Goal: Task Accomplishment & Management: Manage account settings

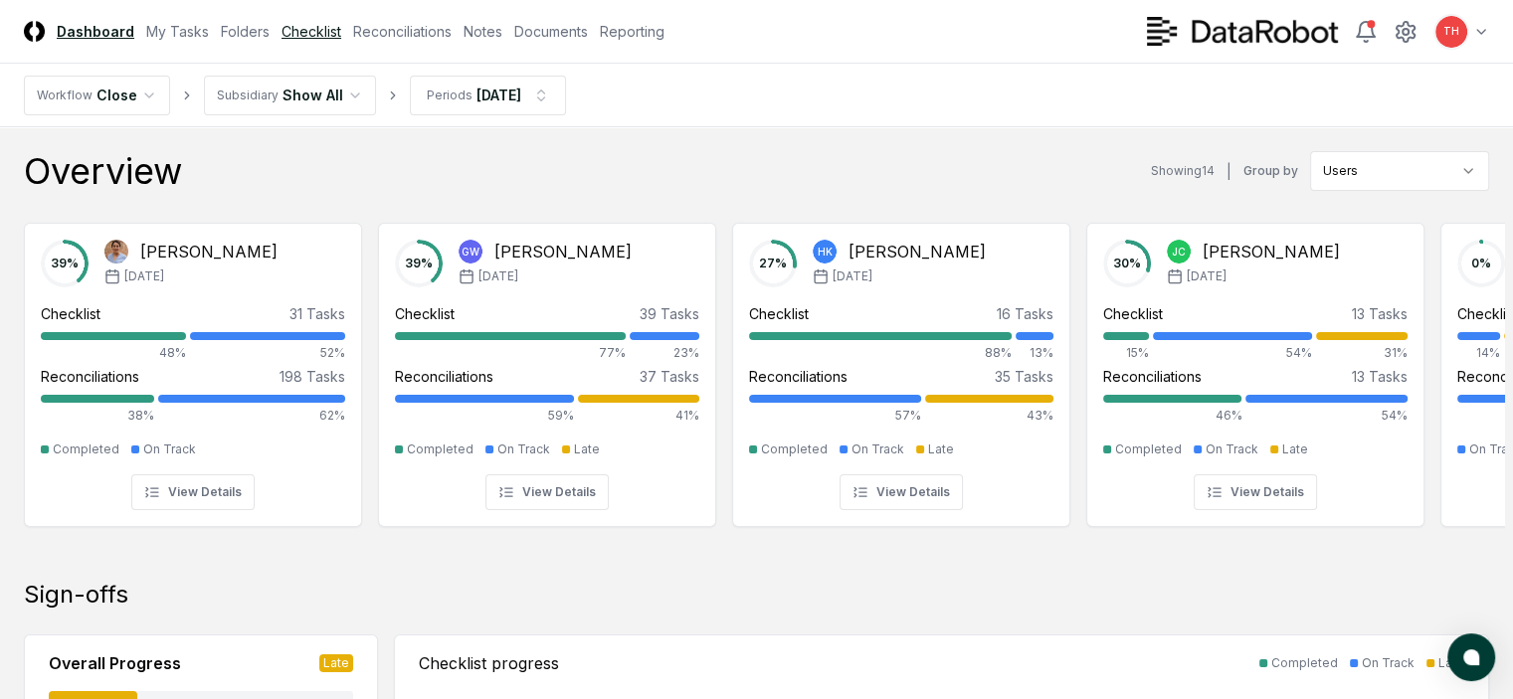
click at [341, 38] on link "Checklist" at bounding box center [312, 31] width 60 height 21
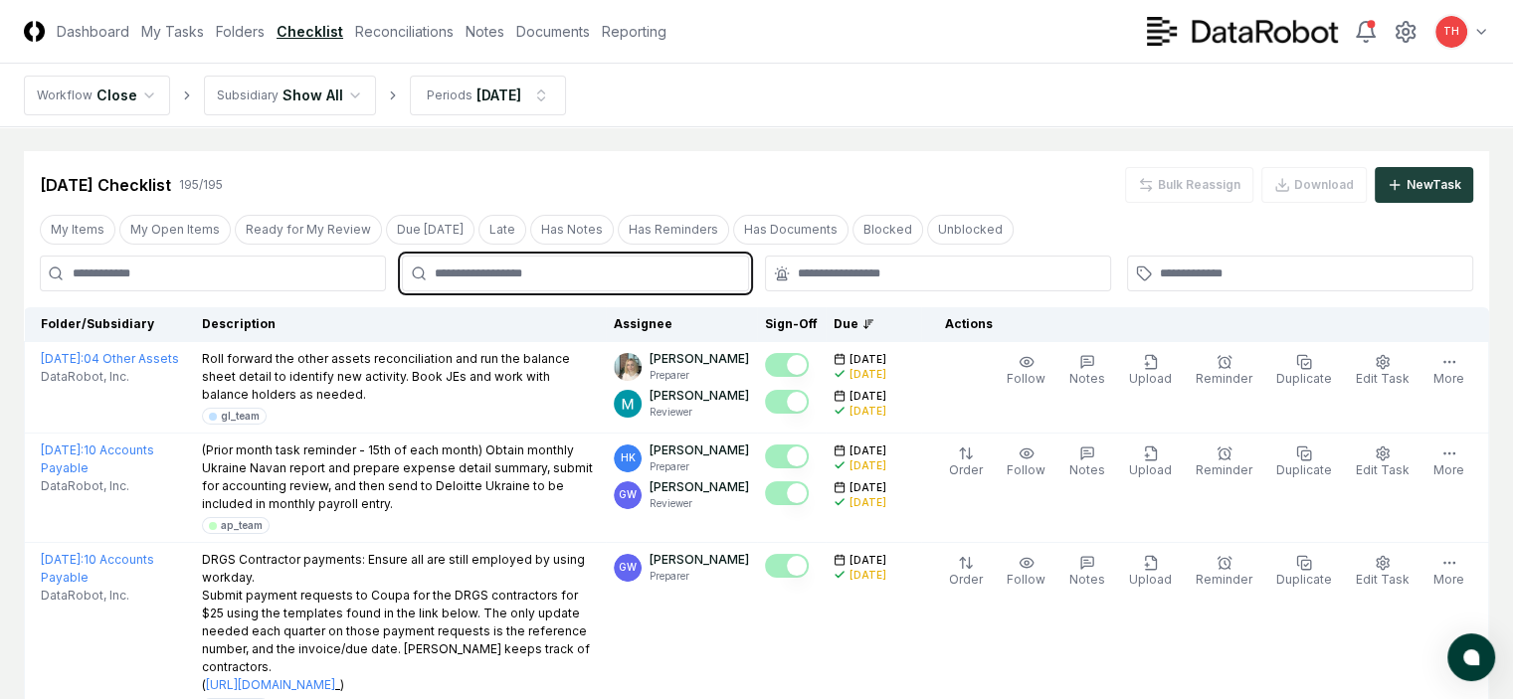
click at [528, 282] on input "text" at bounding box center [585, 274] width 300 height 18
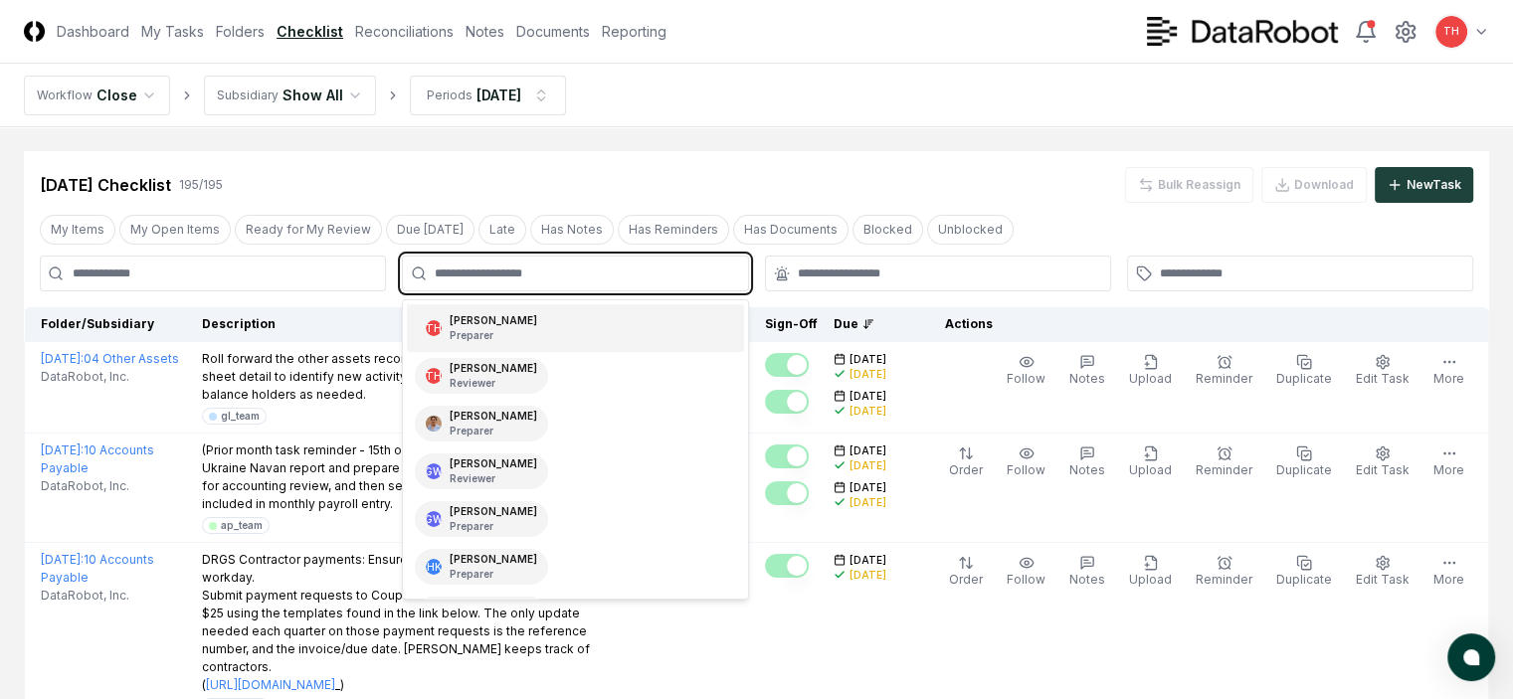
click at [488, 339] on p "Preparer" at bounding box center [494, 335] width 88 height 15
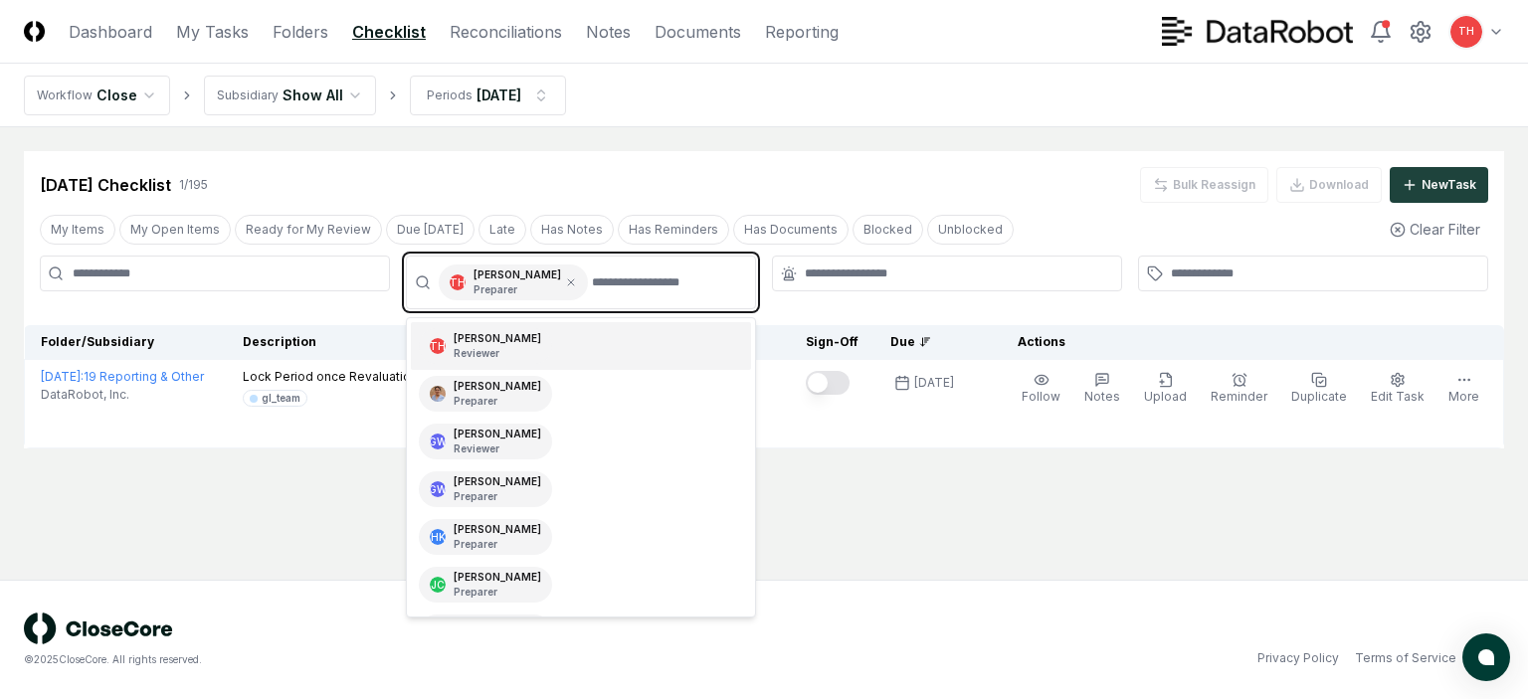
click at [485, 334] on div "[PERSON_NAME] Reviewer" at bounding box center [498, 346] width 88 height 30
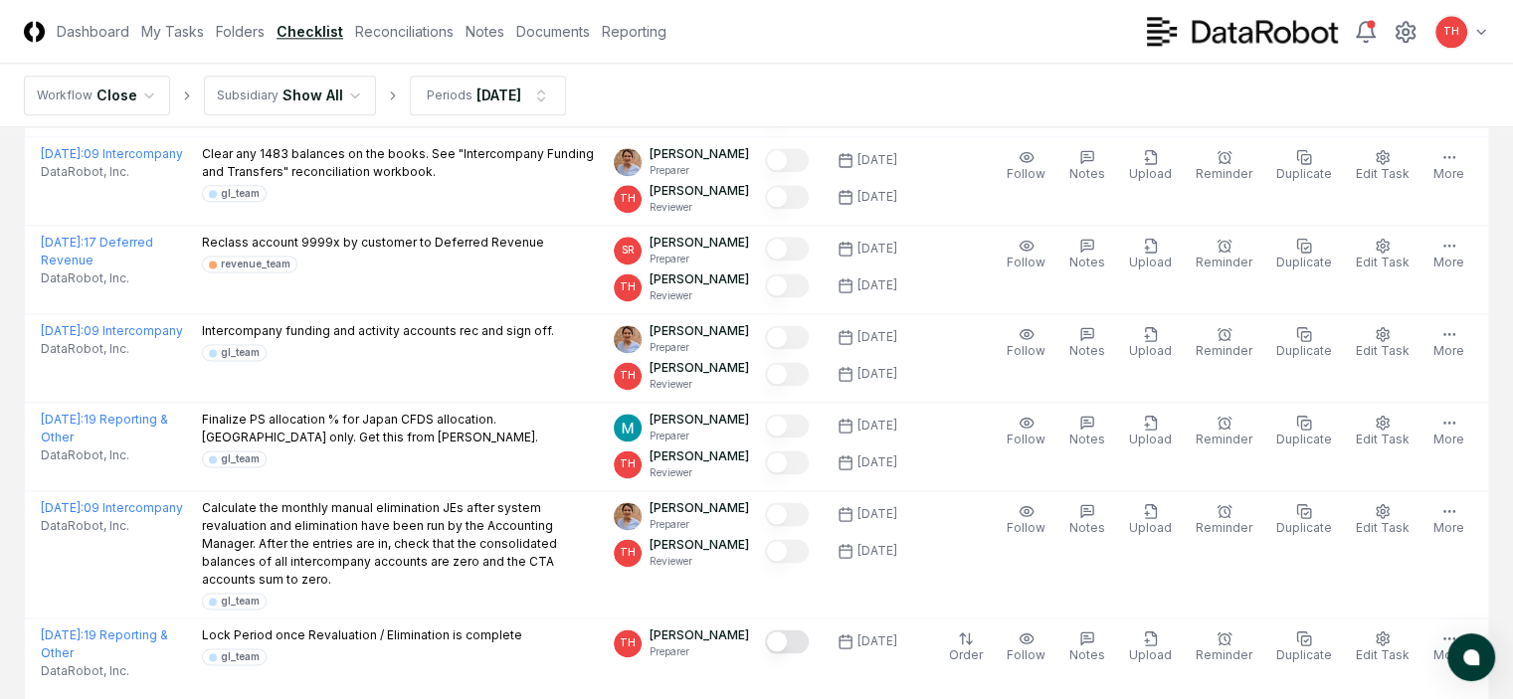
scroll to position [3169, 0]
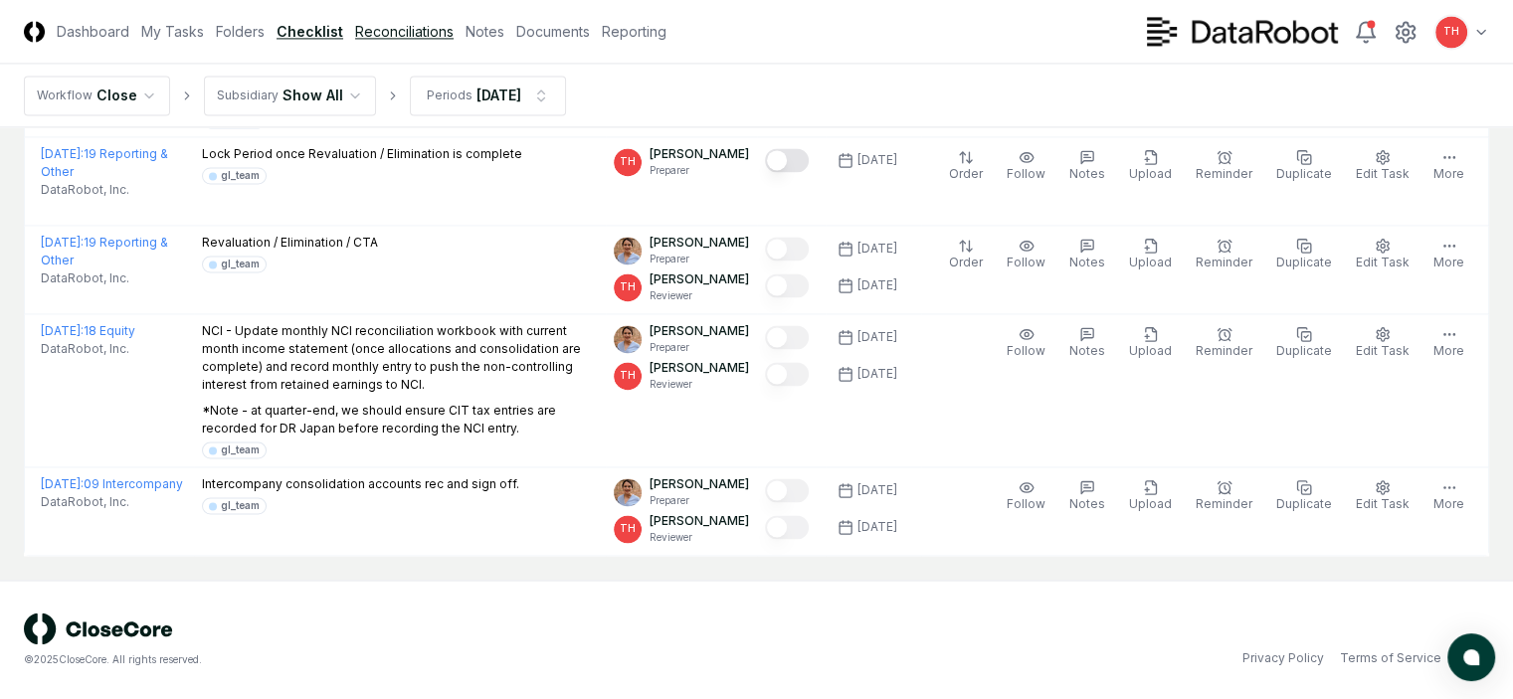
click at [454, 35] on link "Reconciliations" at bounding box center [404, 31] width 99 height 21
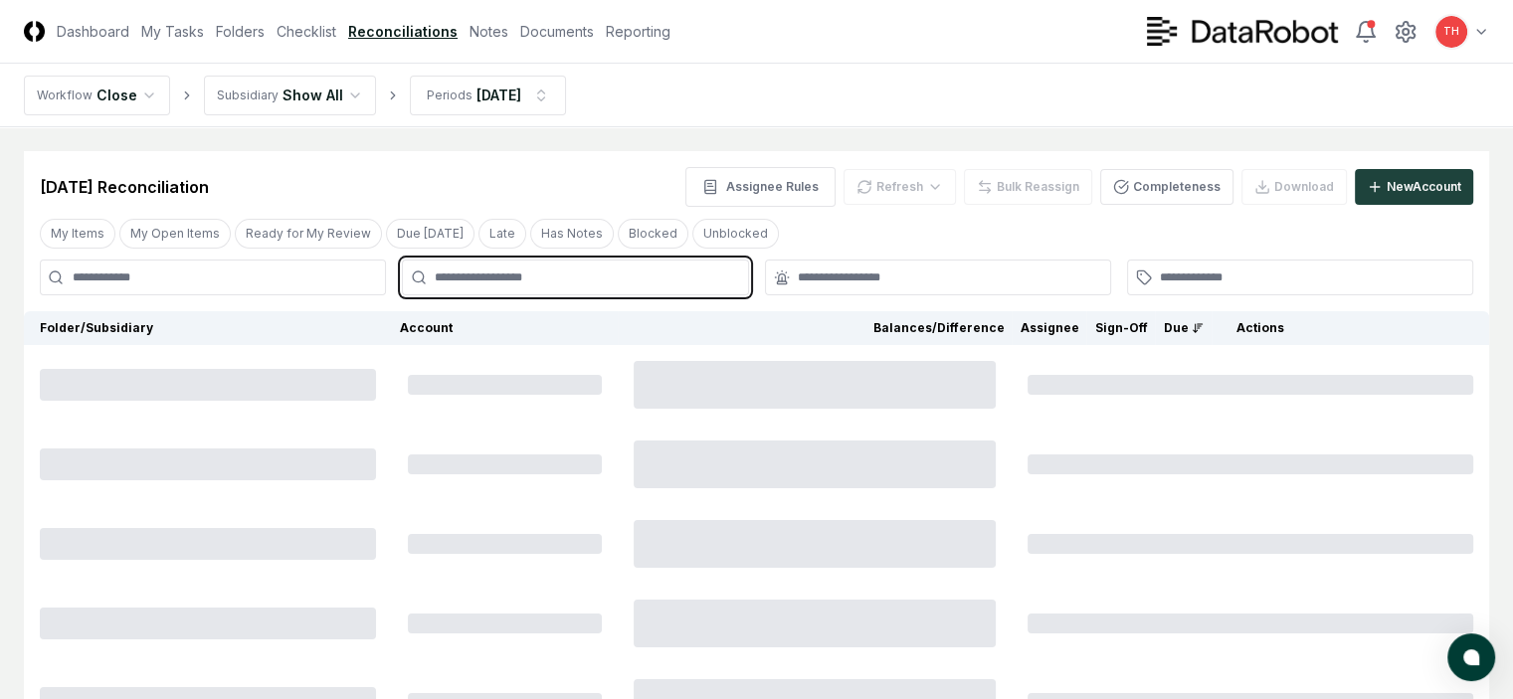
click at [508, 283] on input "text" at bounding box center [585, 278] width 300 height 18
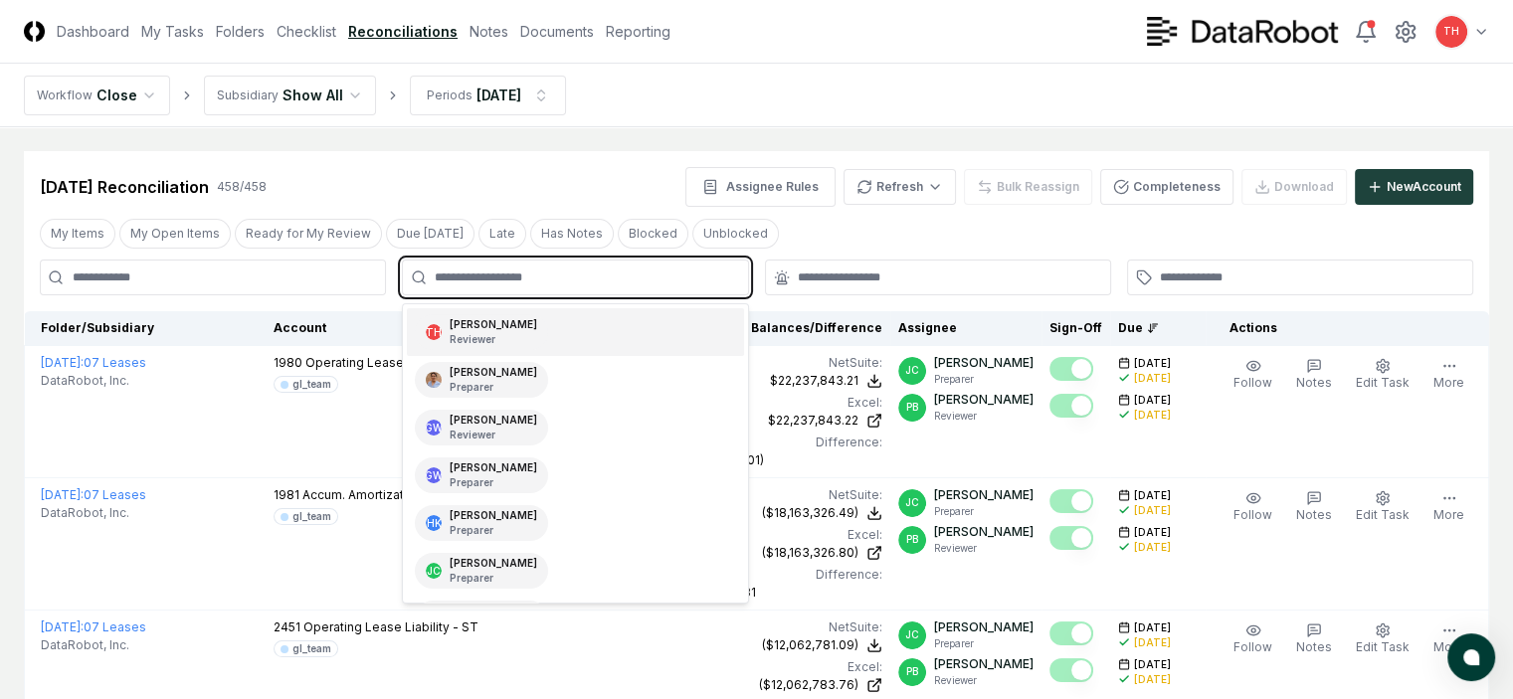
click at [474, 342] on p "Reviewer" at bounding box center [494, 339] width 88 height 15
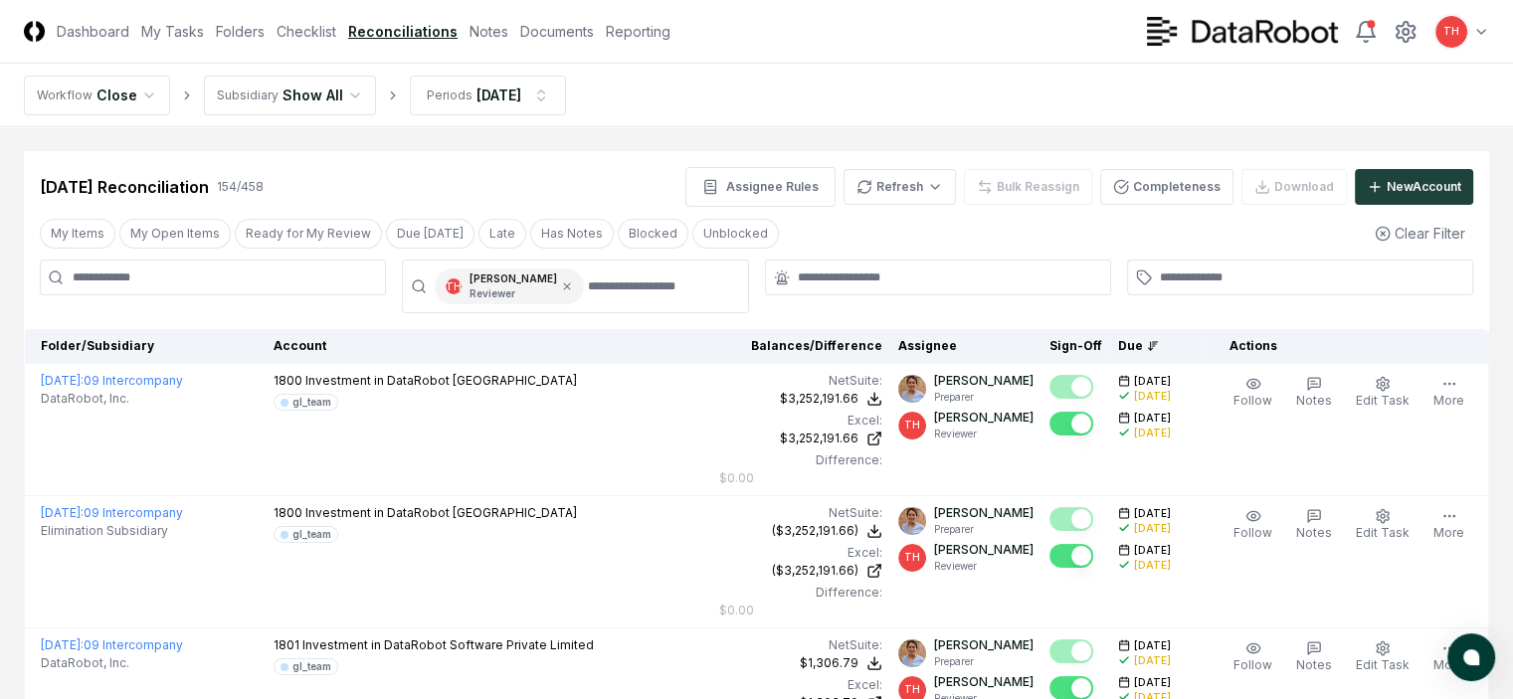
click at [908, 246] on div "My Items My Open Items Ready for My Review Due [DATE] Late Has Notes Blocked Un…" at bounding box center [757, 233] width 1466 height 37
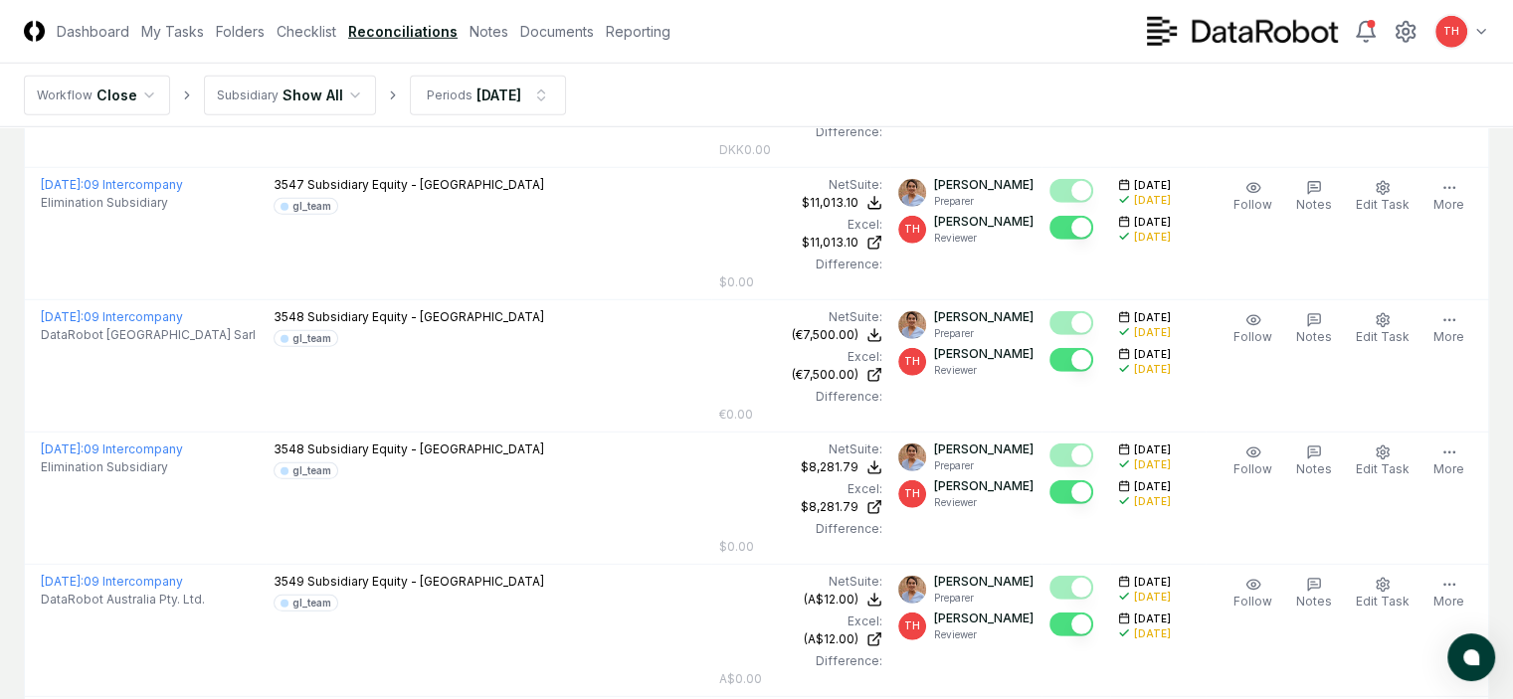
scroll to position [5863, 0]
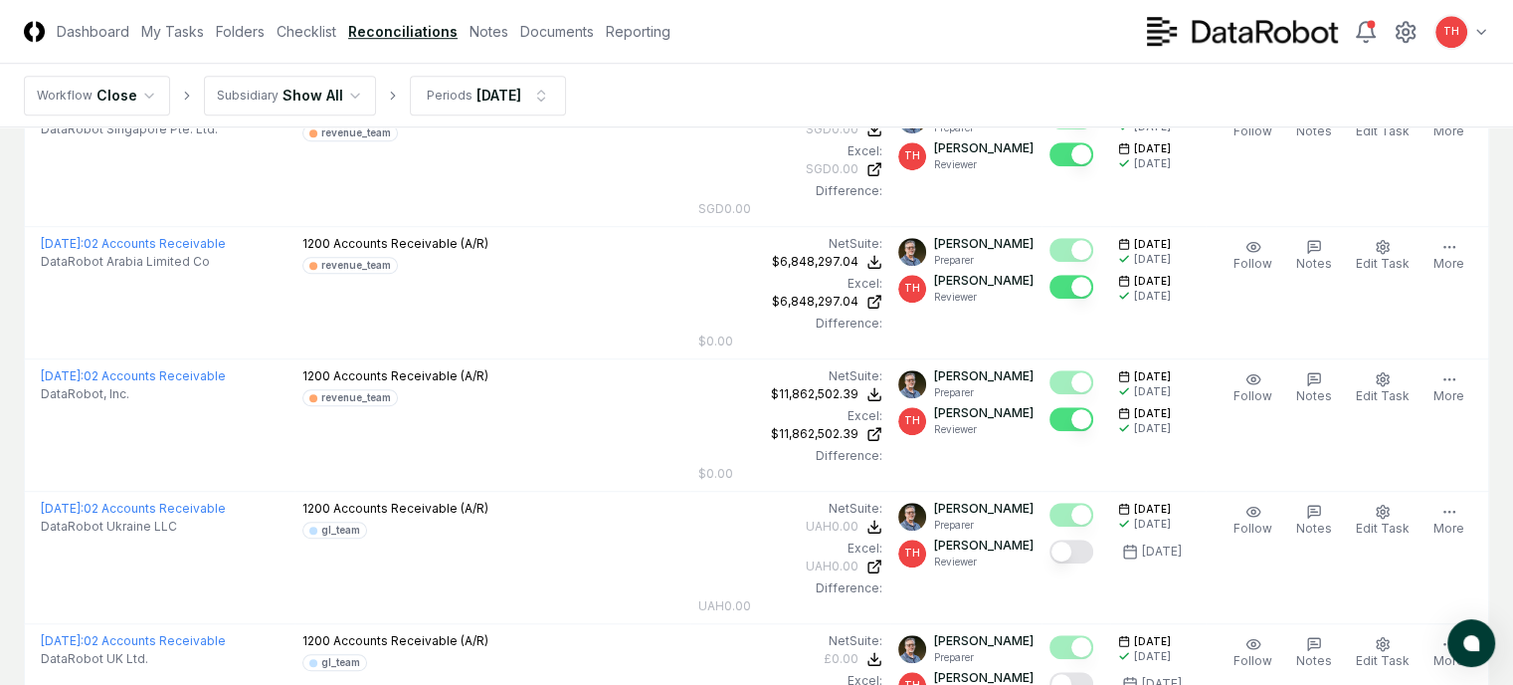
scroll to position [1449, 0]
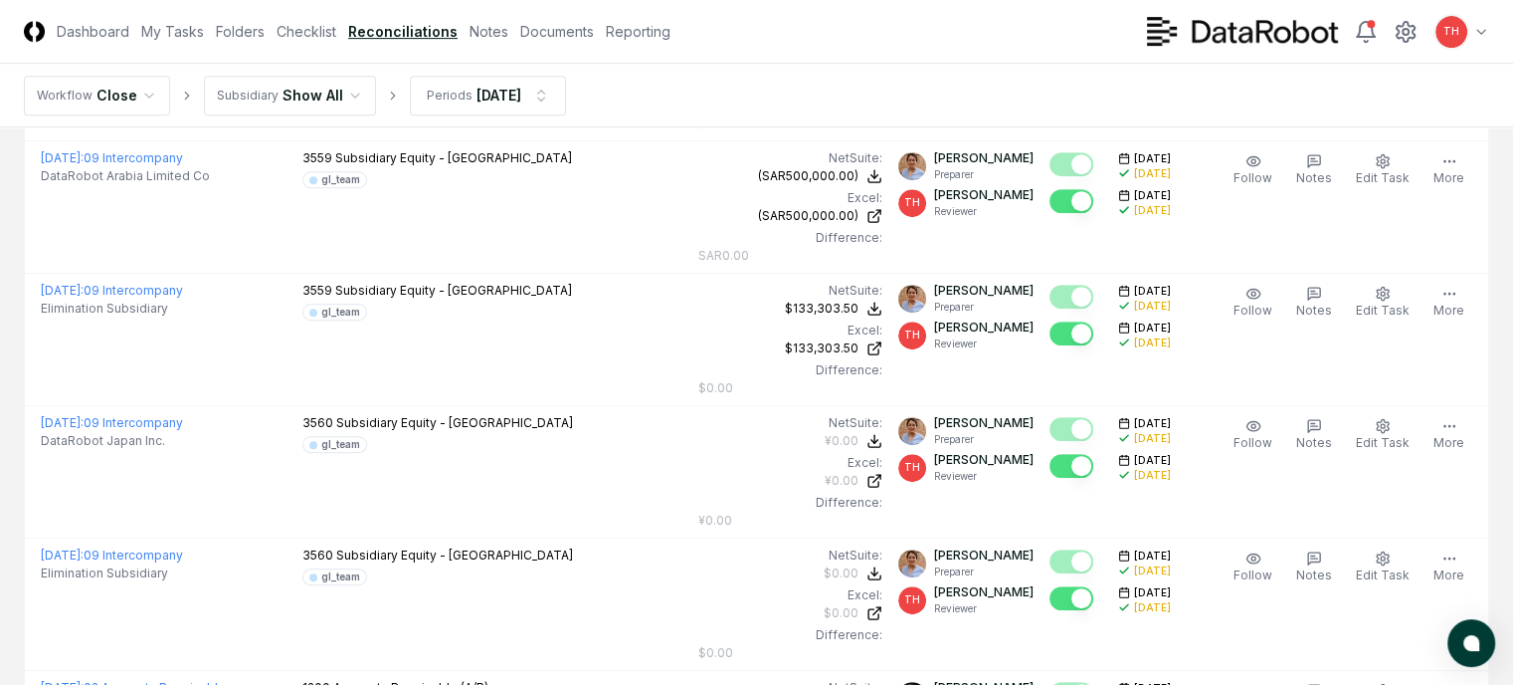
scroll to position [0, 0]
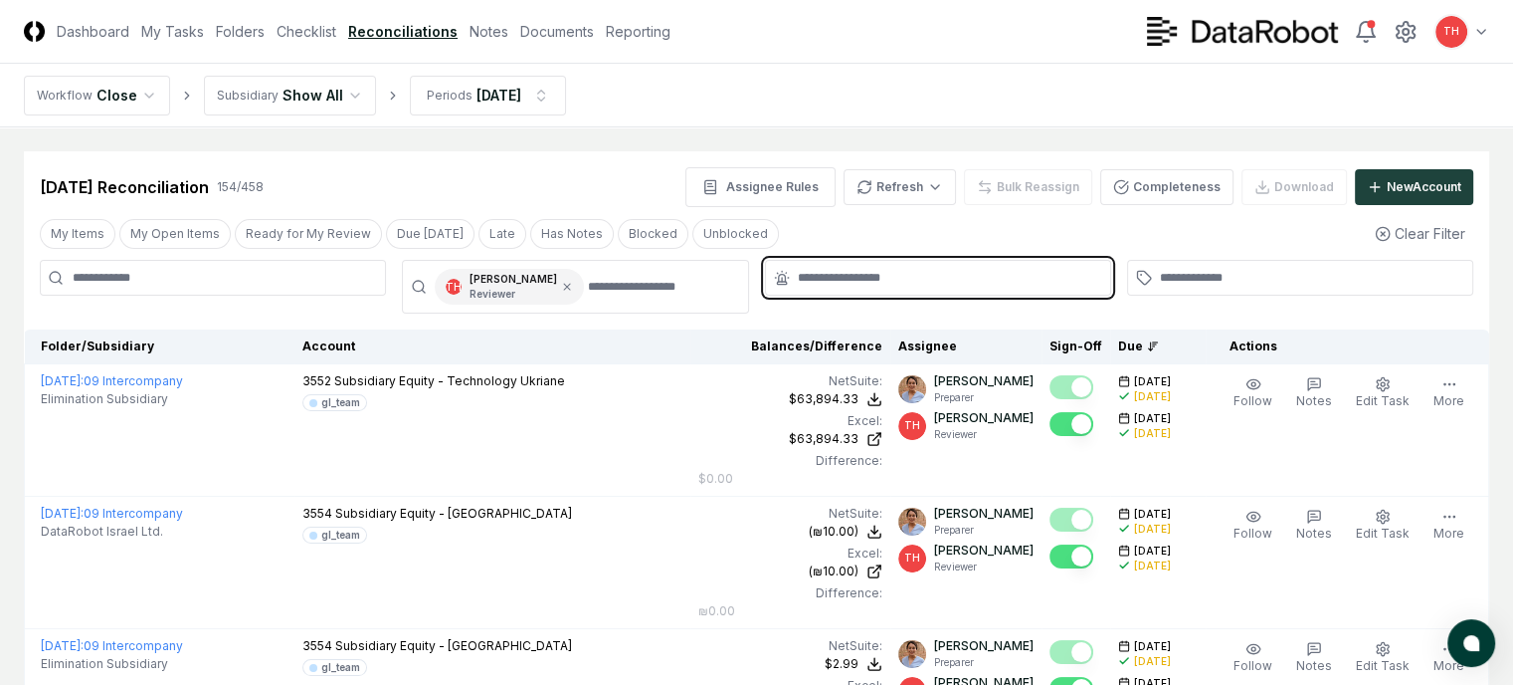
click at [975, 274] on input "text" at bounding box center [948, 278] width 300 height 18
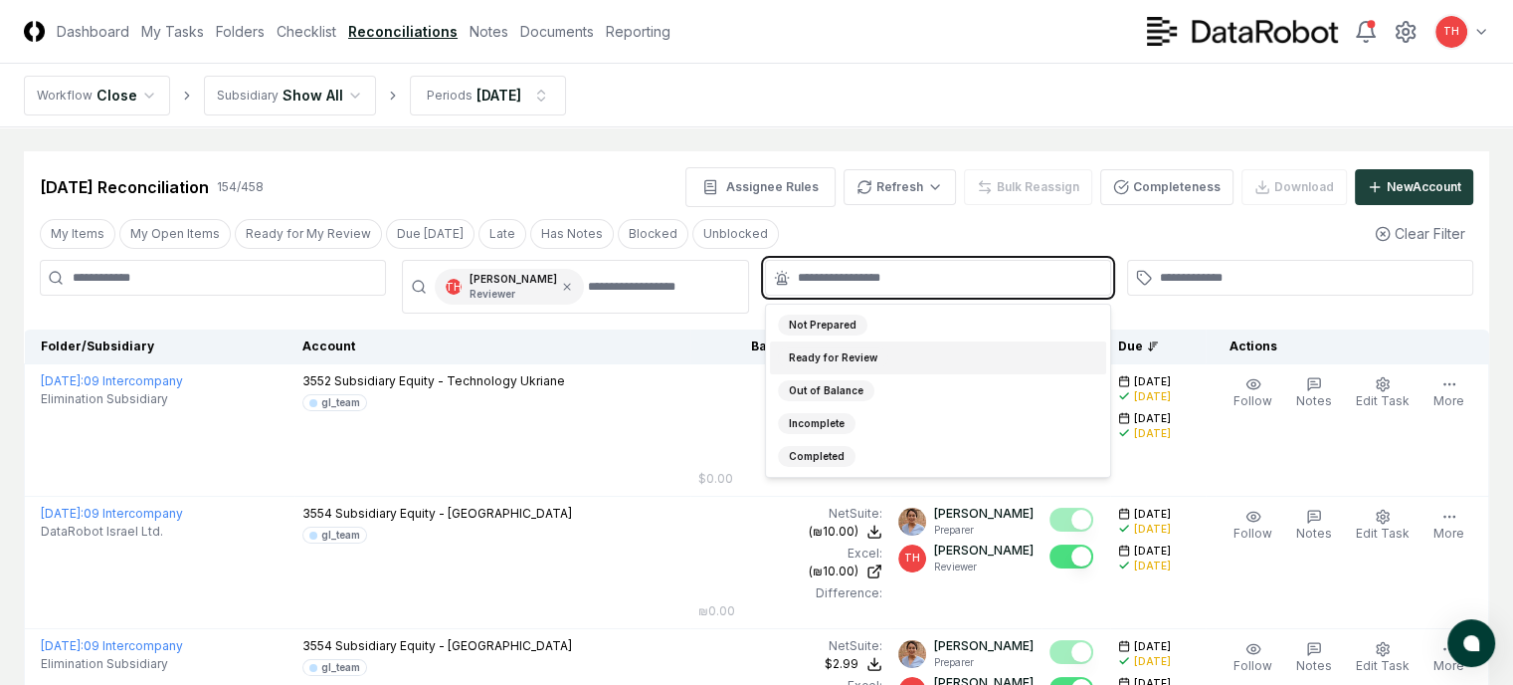
click at [876, 349] on div "Ready for Review" at bounding box center [833, 357] width 110 height 21
